Goal: Transaction & Acquisition: Purchase product/service

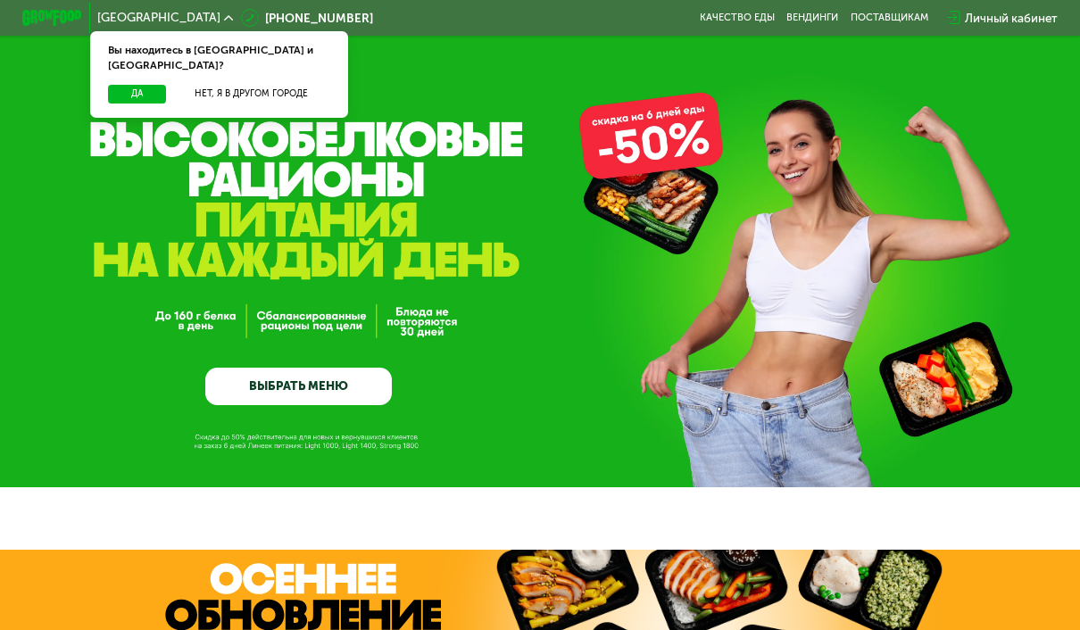
click at [136, 85] on button "Да" at bounding box center [137, 94] width 58 height 18
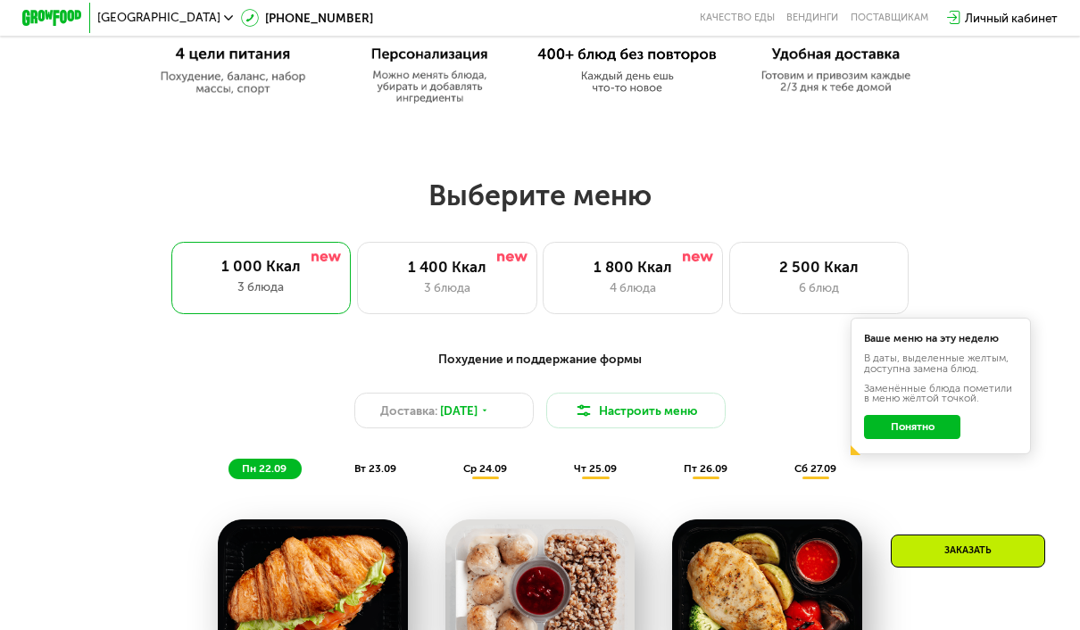
scroll to position [844, 0]
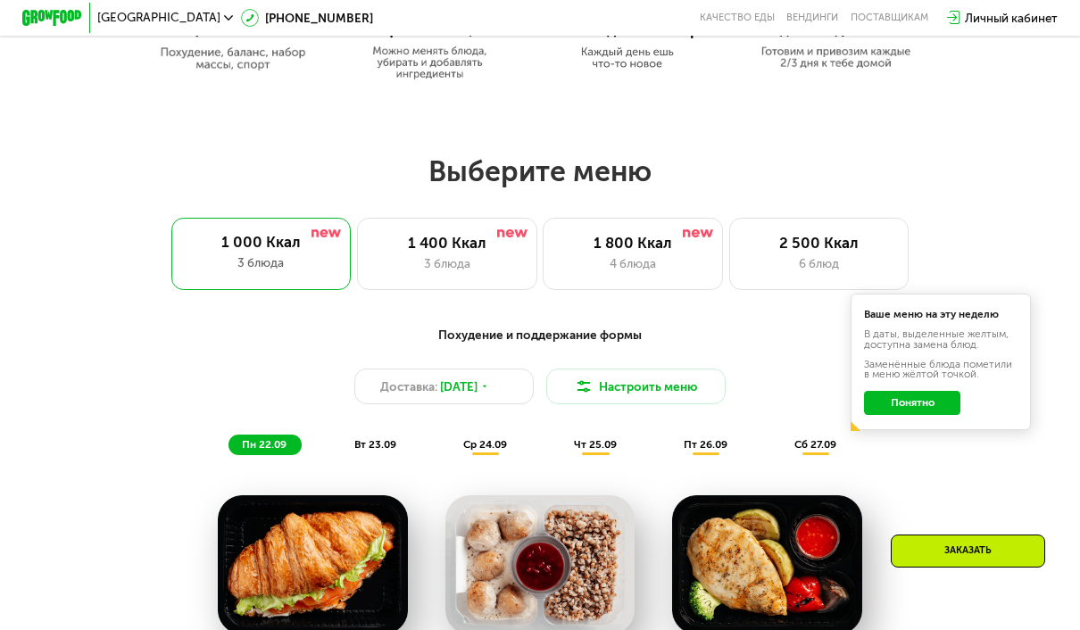
click at [926, 399] on button "Понятно" at bounding box center [912, 403] width 96 height 24
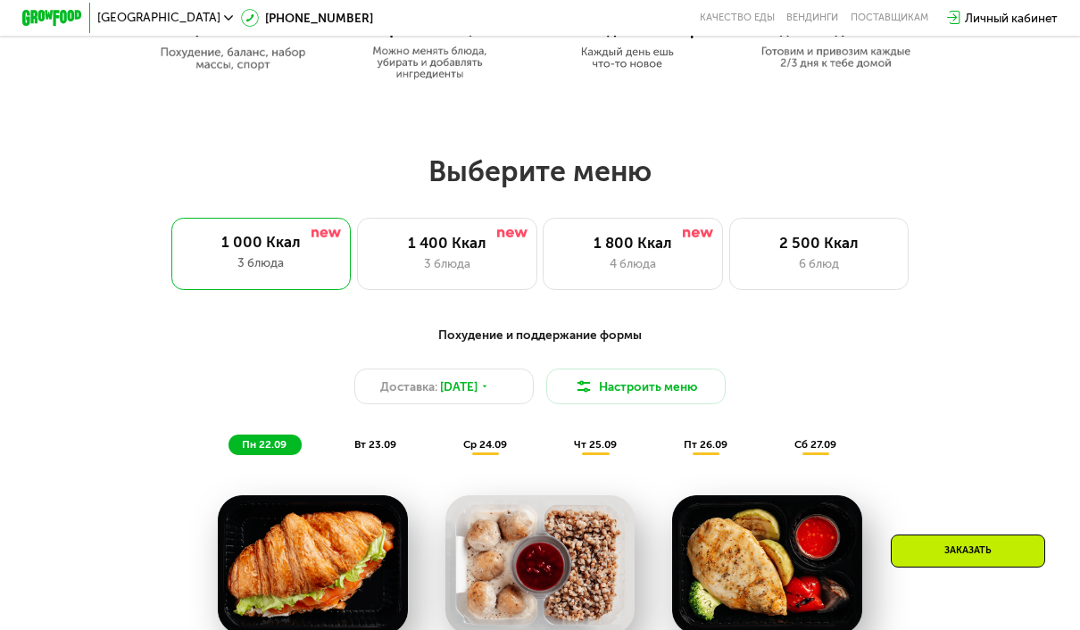
click at [492, 243] on div "1 400 Ккал" at bounding box center [447, 243] width 148 height 18
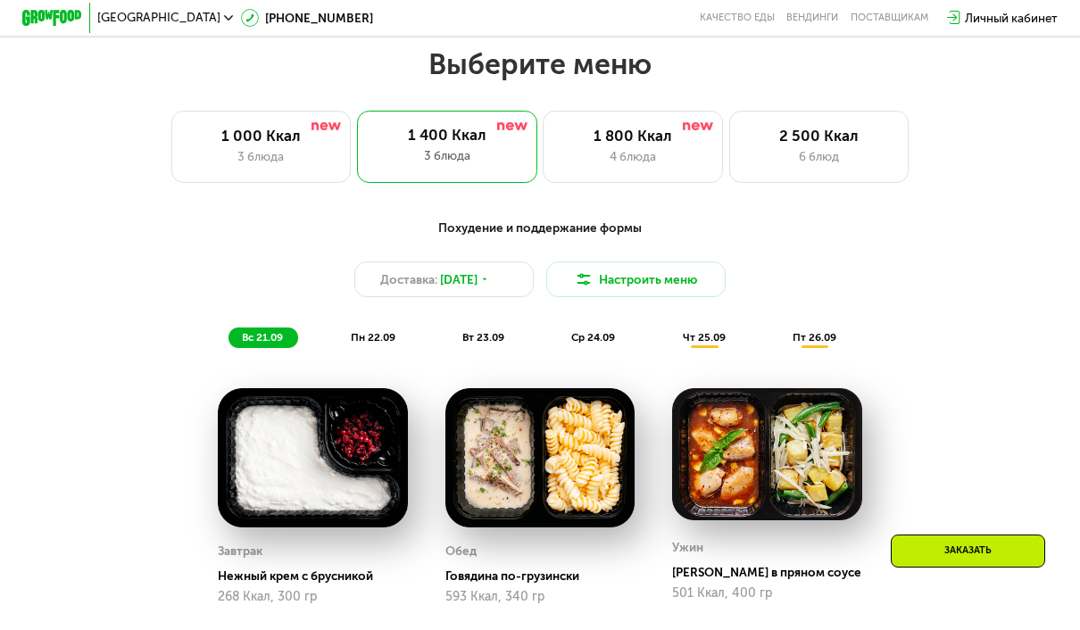
scroll to position [986, 0]
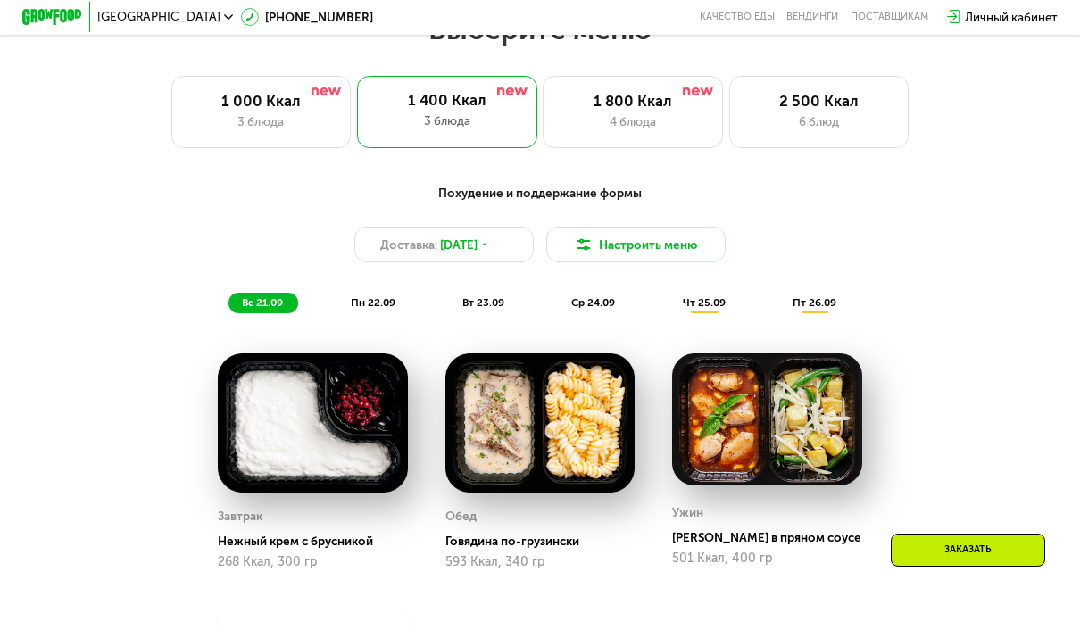
click at [644, 111] on div "1 800 Ккал 4 блюда" at bounding box center [633, 113] width 180 height 72
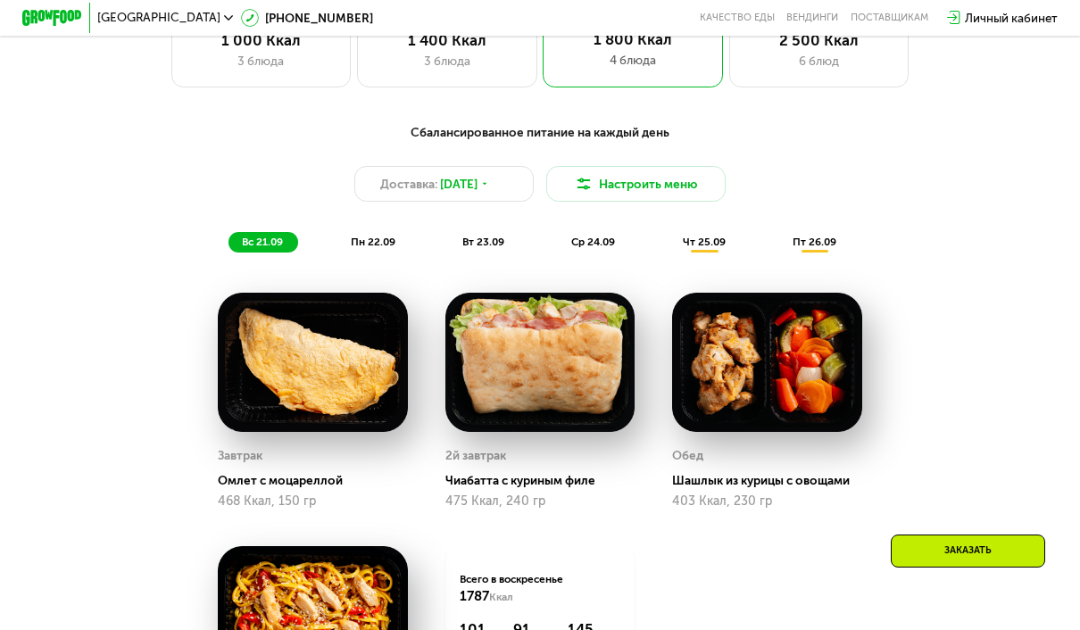
scroll to position [1012, 0]
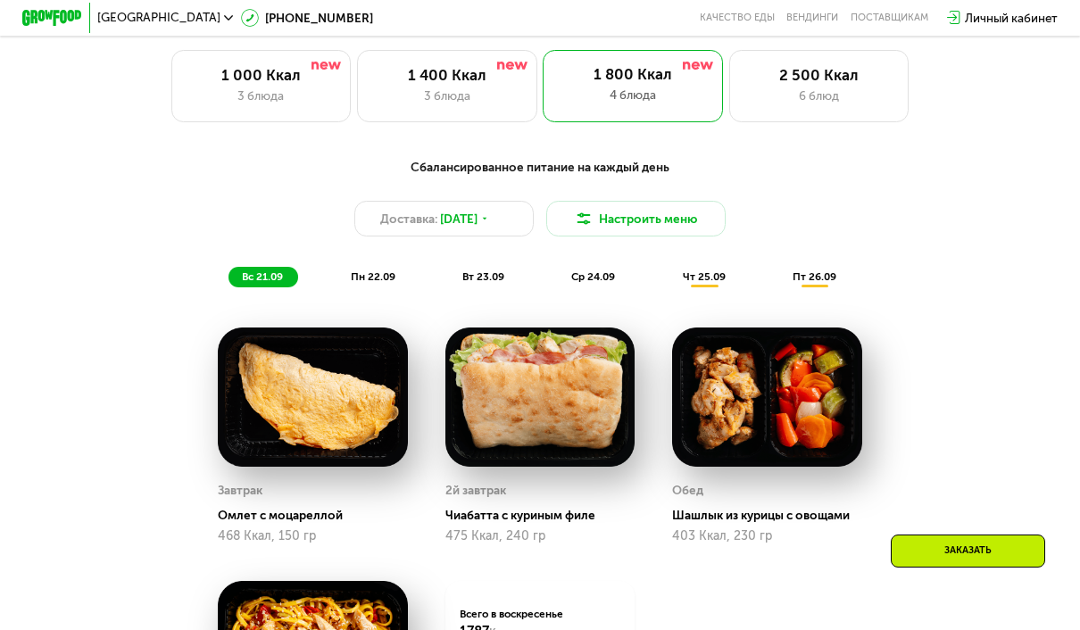
click at [395, 270] on span "пн 22.09" at bounding box center [373, 276] width 45 height 12
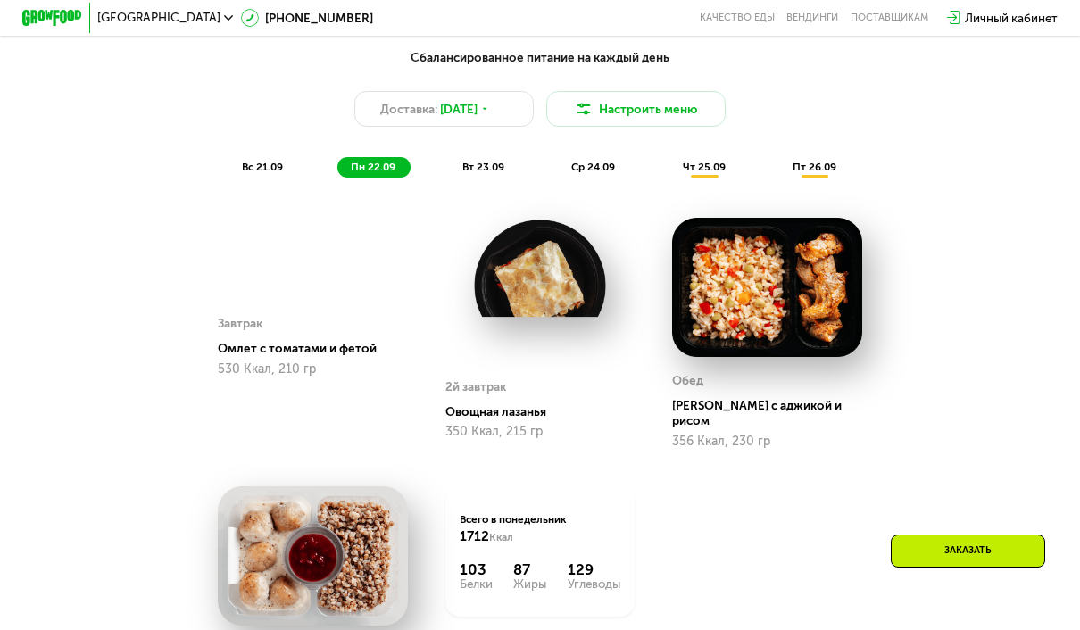
scroll to position [1124, 0]
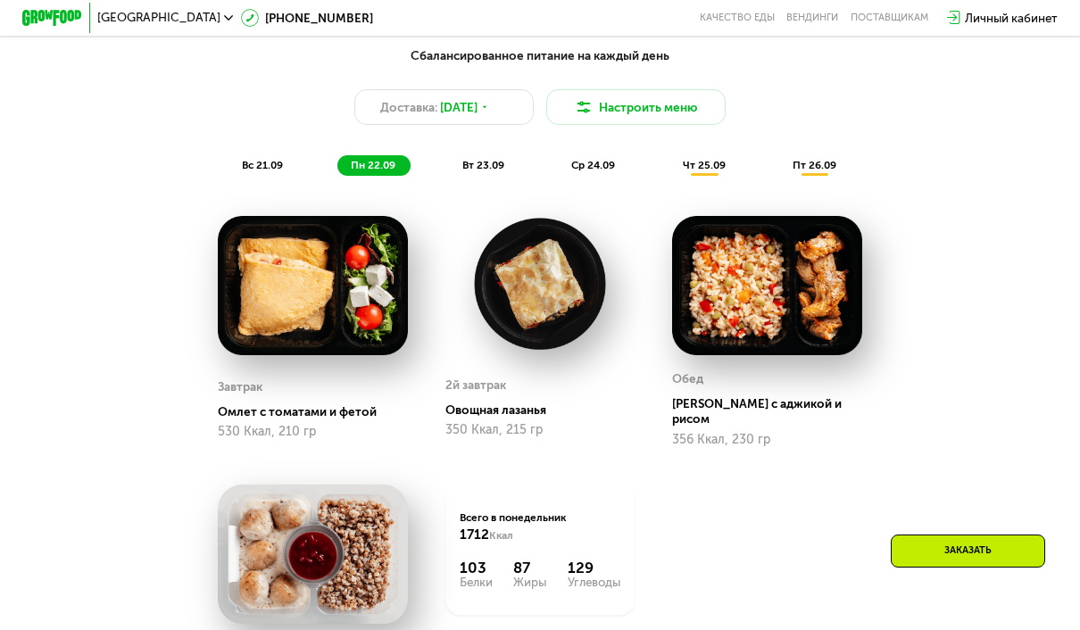
click at [711, 171] on span "чт 25.09" at bounding box center [704, 165] width 43 height 12
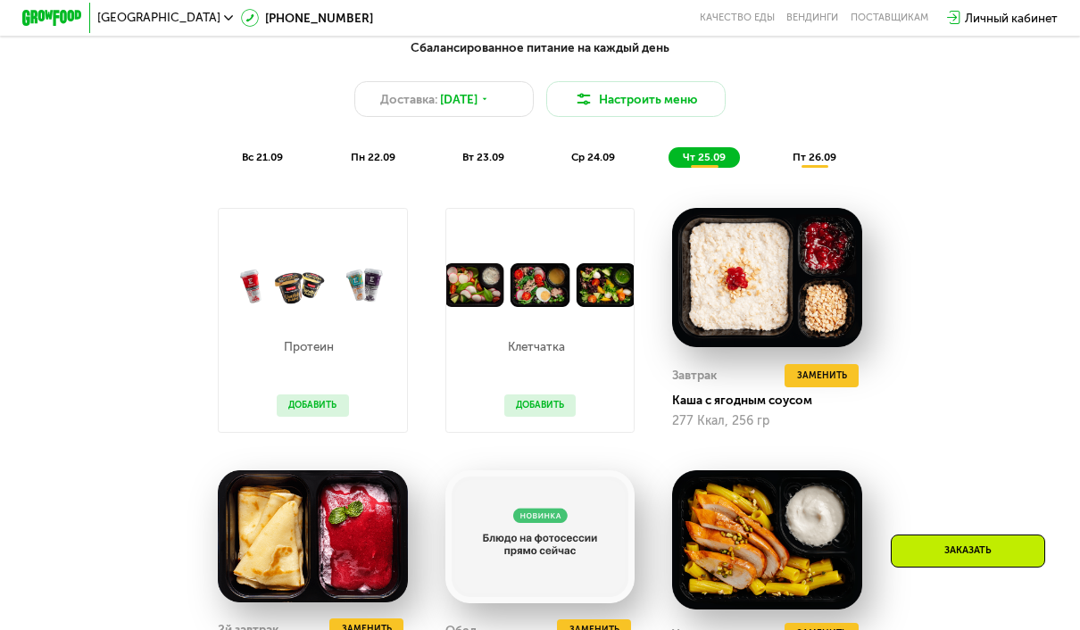
scroll to position [1131, 0]
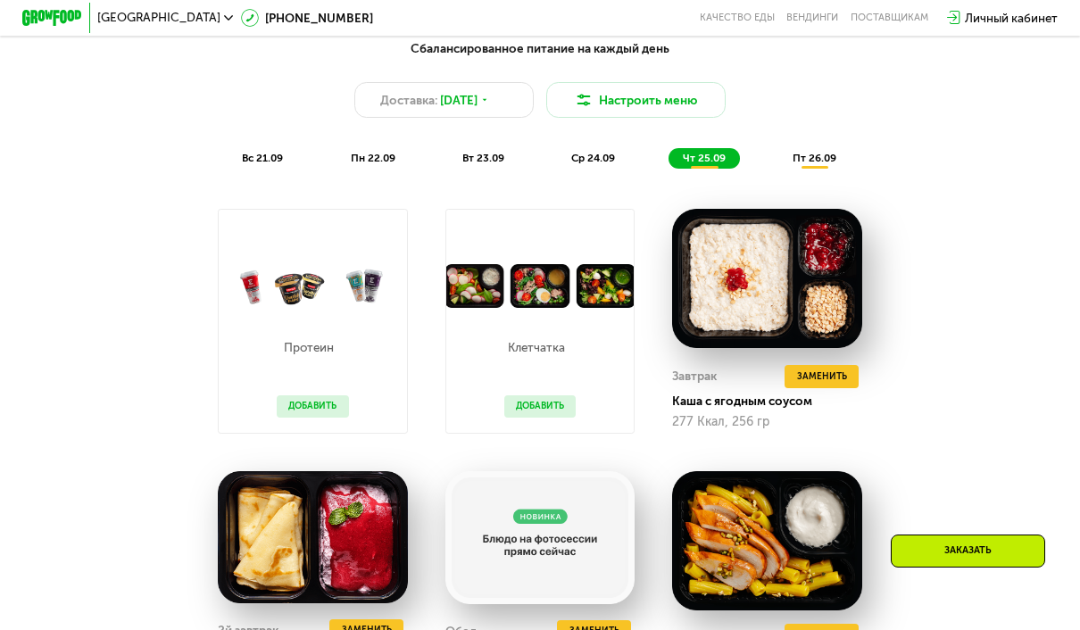
click at [608, 152] on span "ср 24.09" at bounding box center [593, 158] width 44 height 12
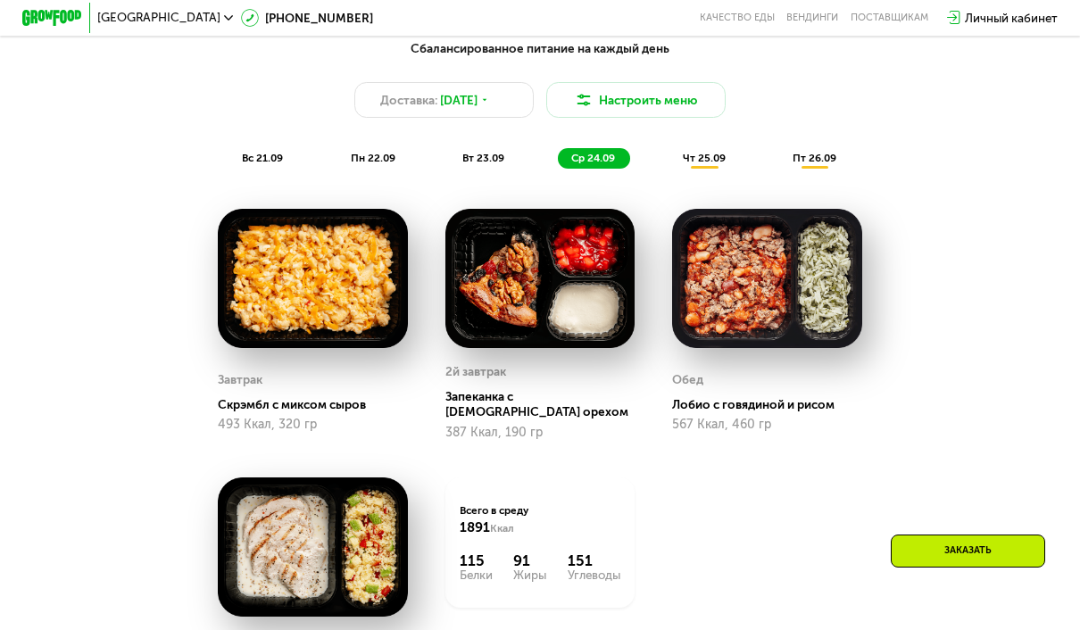
click at [503, 181] on div "Сбалансированное питание на каждый день Доставка: [DATE] Настроить меню вс 21.0…" at bounding box center [540, 400] width 924 height 741
click at [493, 164] on div "вт 23.09" at bounding box center [484, 158] width 71 height 21
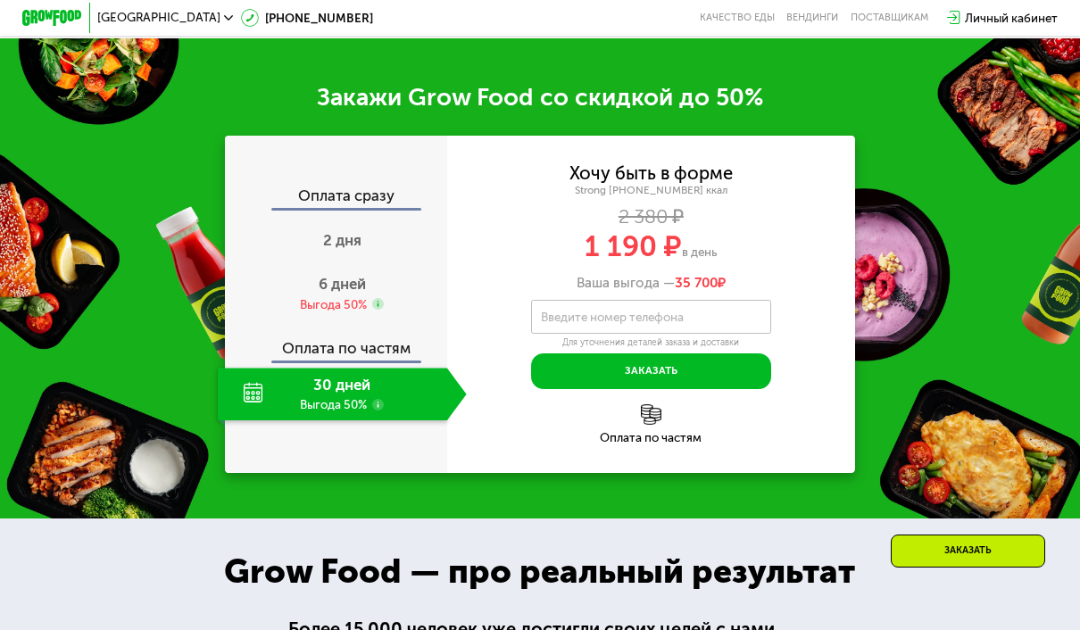
scroll to position [1866, 0]
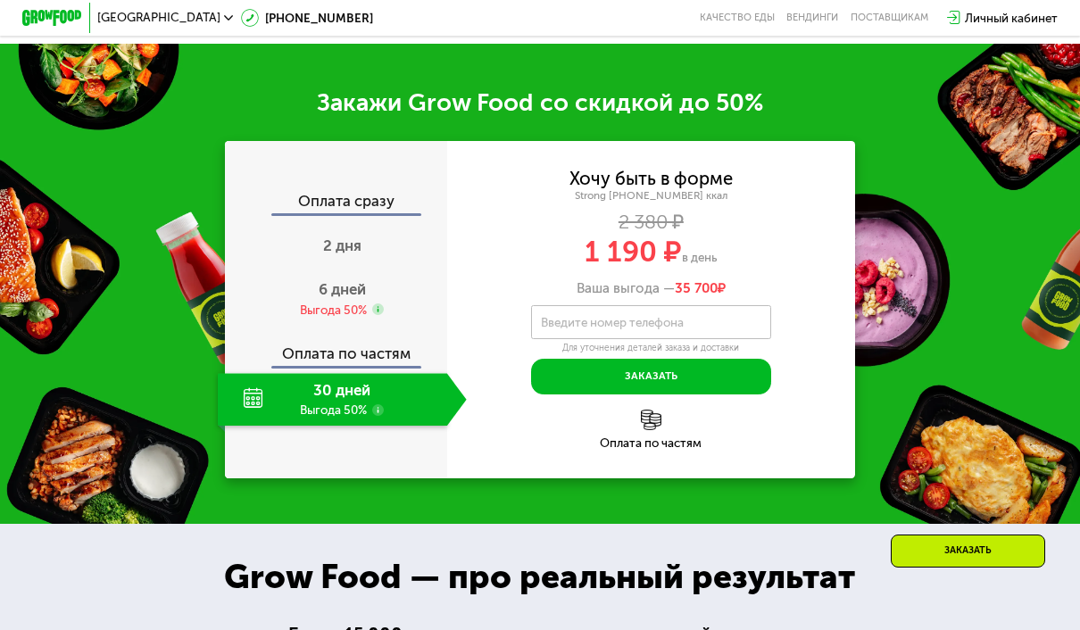
click at [265, 390] on div "30 дней Выгода 50%" at bounding box center [332, 399] width 229 height 53
click at [289, 354] on div "Оплата по частям" at bounding box center [337, 348] width 220 height 35
click at [269, 291] on div "6 дней Выгода 50%" at bounding box center [342, 299] width 249 height 53
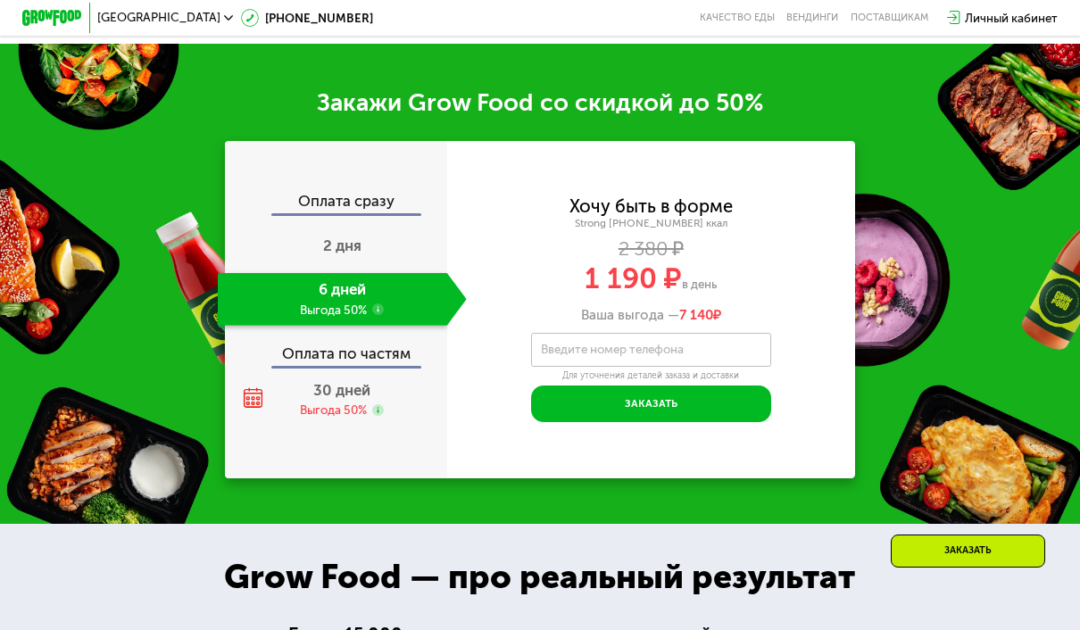
click at [291, 242] on div "2 дня" at bounding box center [342, 246] width 249 height 53
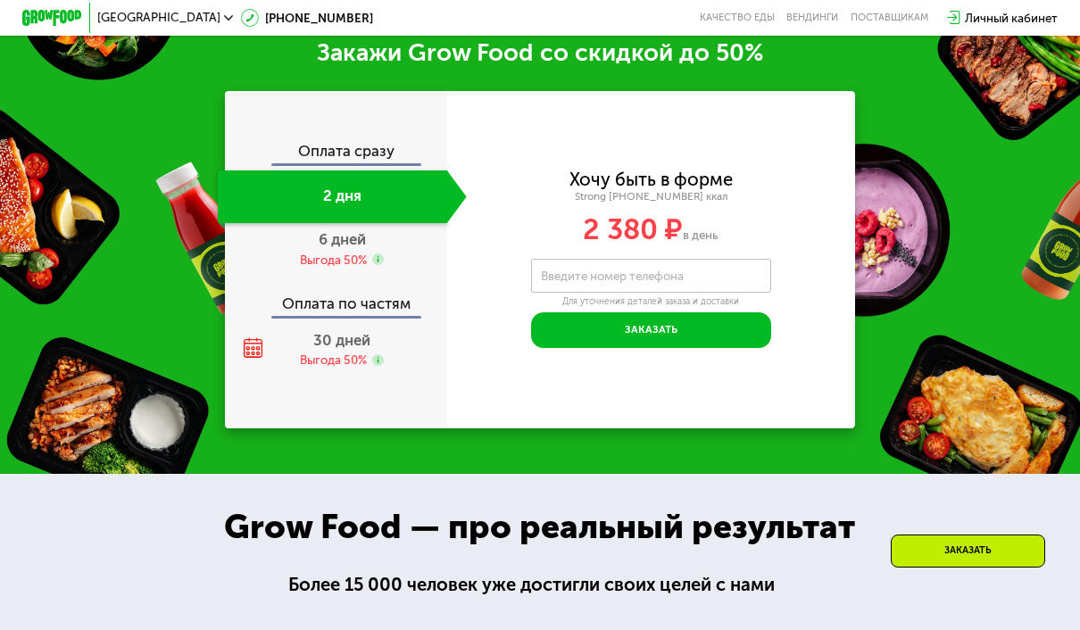
scroll to position [1920, 0]
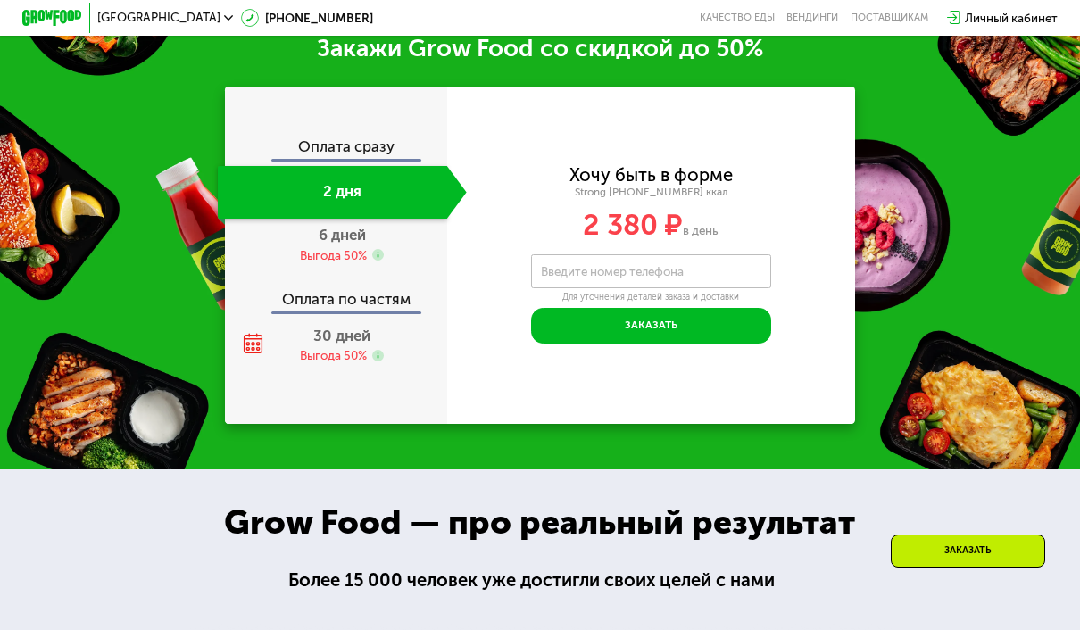
click at [275, 254] on div "6 дней Выгода 50%" at bounding box center [342, 245] width 249 height 53
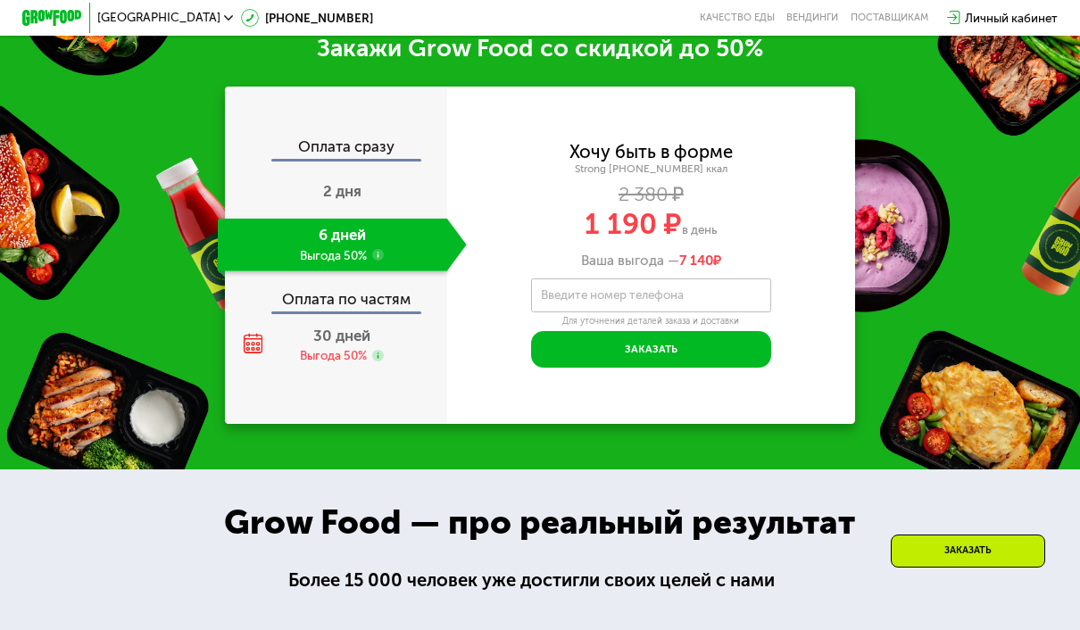
click at [384, 249] on icon at bounding box center [378, 255] width 12 height 12
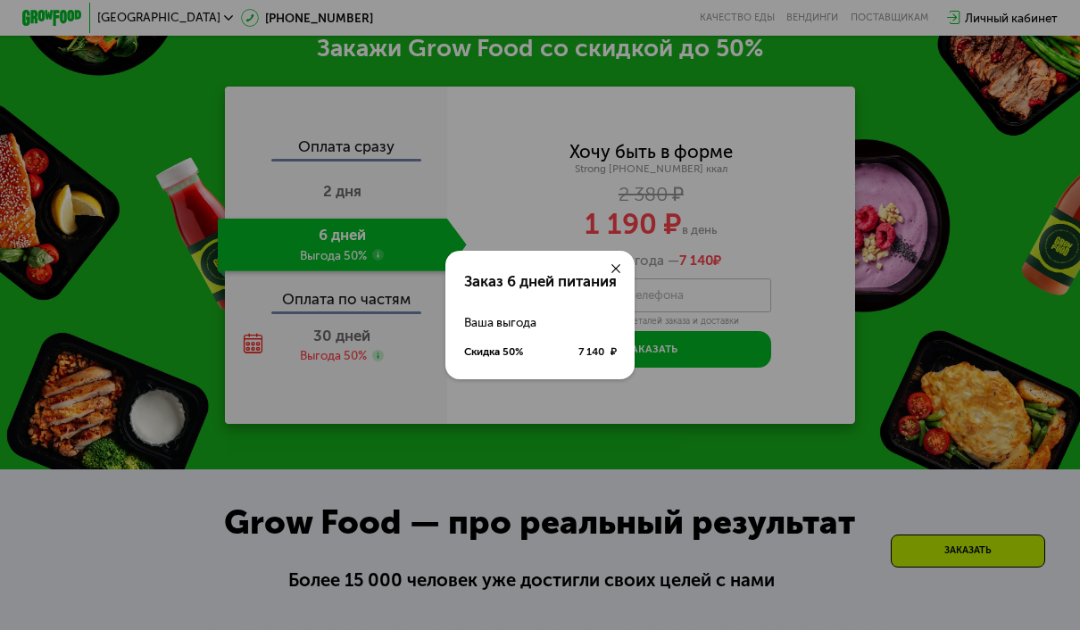
click at [618, 273] on icon at bounding box center [615, 268] width 9 height 9
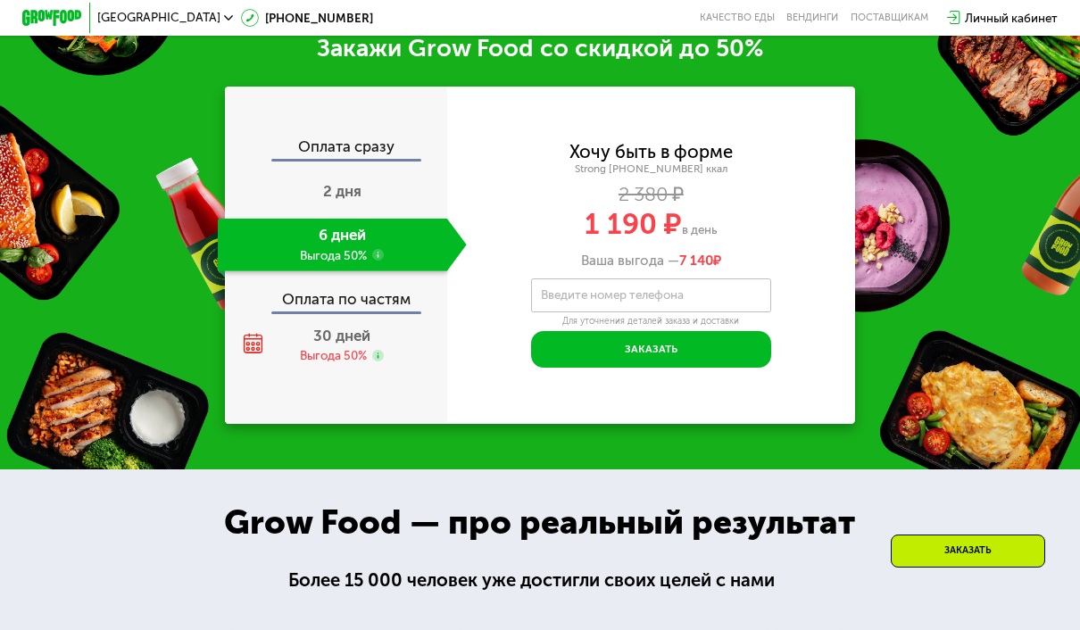
click at [294, 345] on div "30 дней Выгода 50%" at bounding box center [342, 345] width 249 height 53
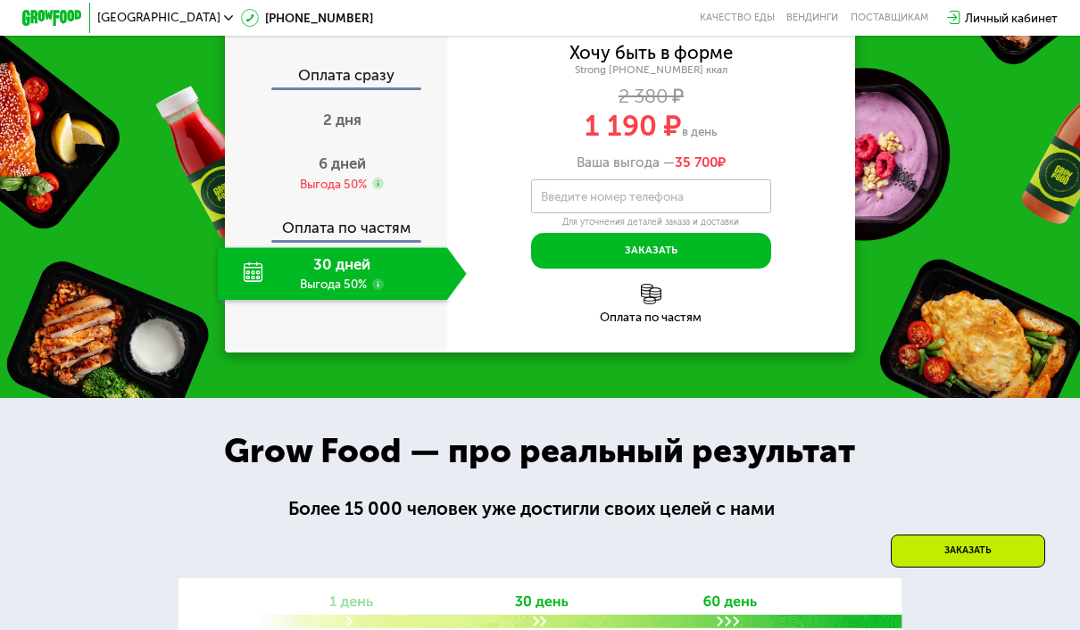
scroll to position [2000, 0]
